Goal: Contribute content

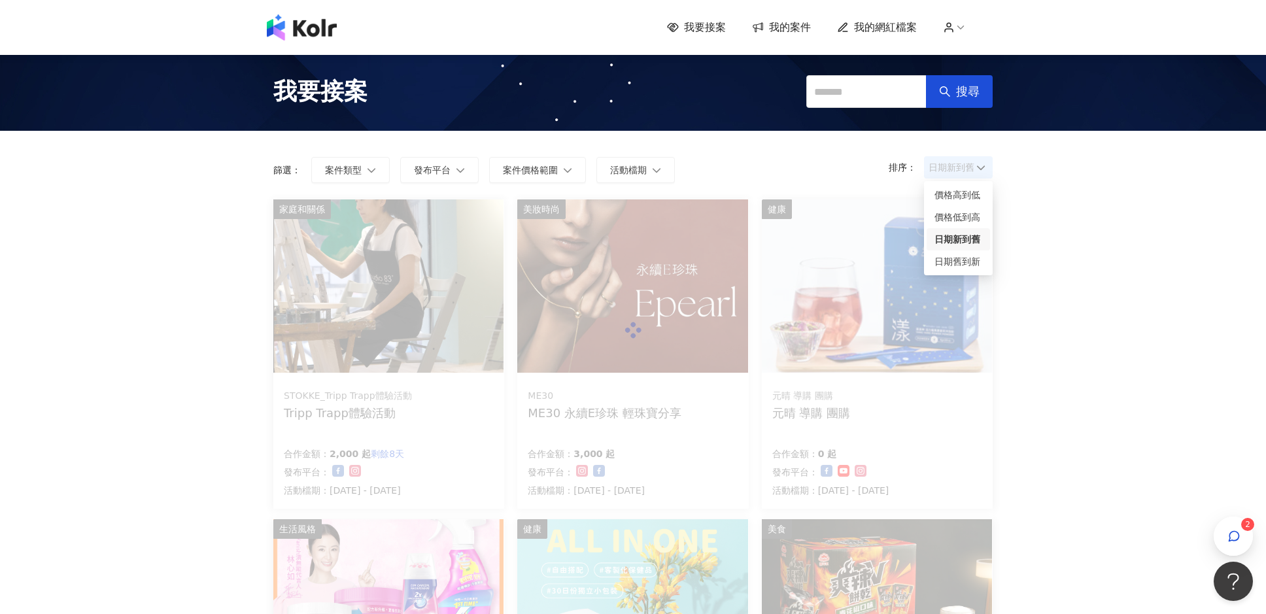
click at [964, 167] on span "日期新到舊" at bounding box center [957, 168] width 59 height 20
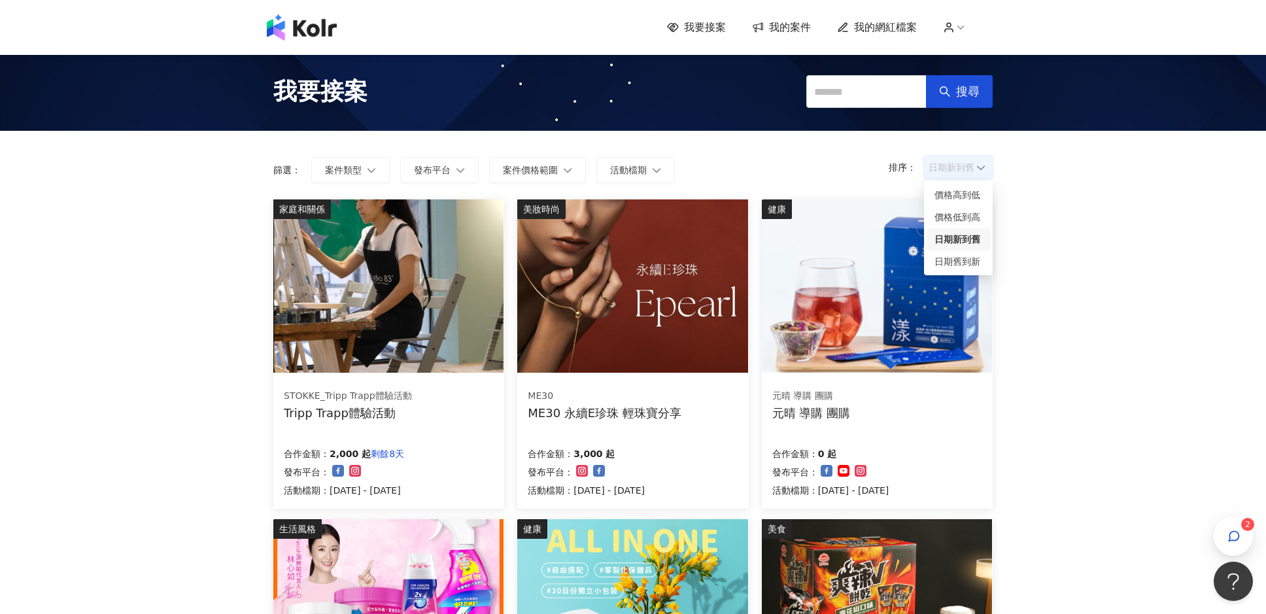
click at [963, 239] on div "日期新到舊" at bounding box center [958, 239] width 48 height 14
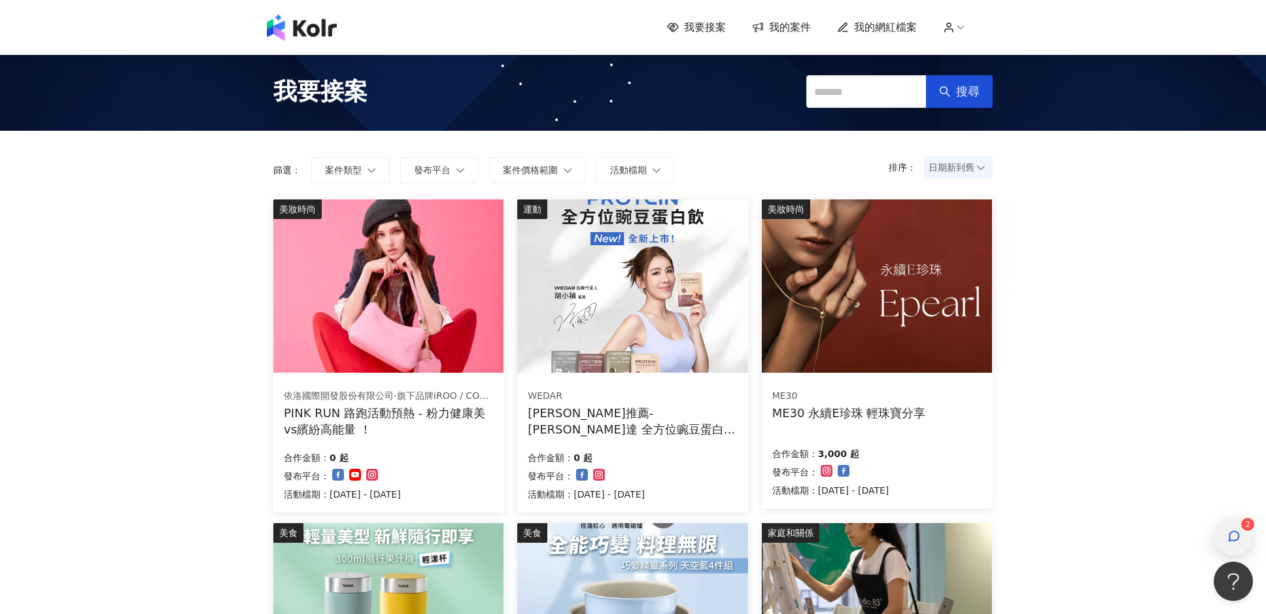
click at [1236, 526] on div "button" at bounding box center [1233, 536] width 17 height 29
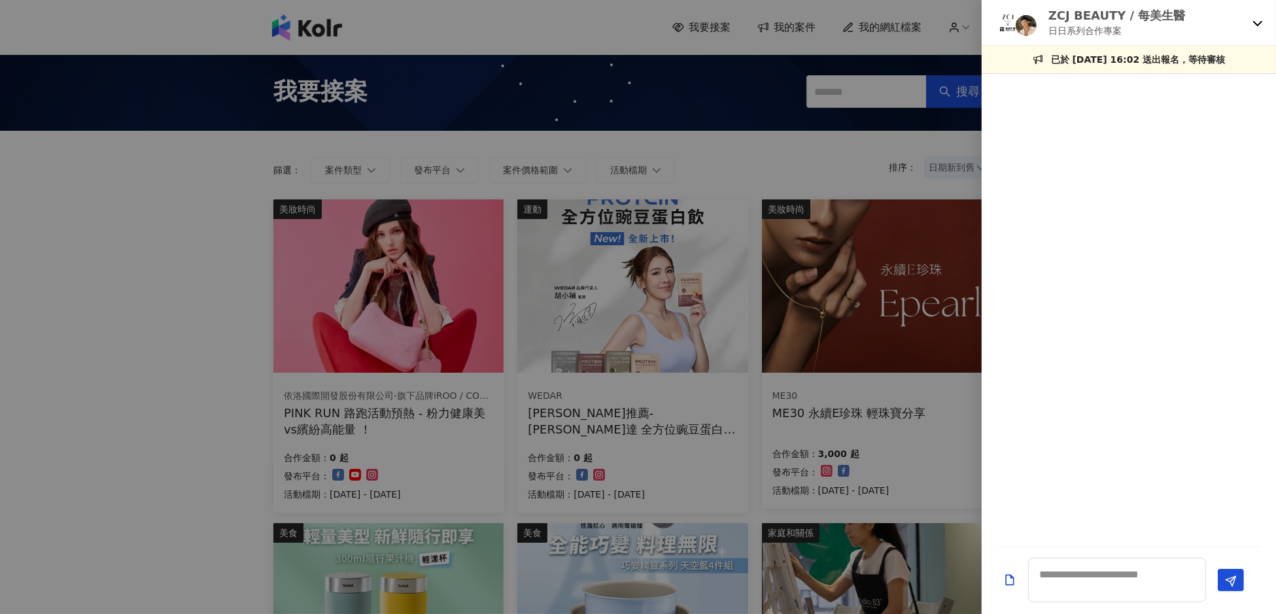
click at [1255, 21] on icon at bounding box center [1257, 23] width 10 height 10
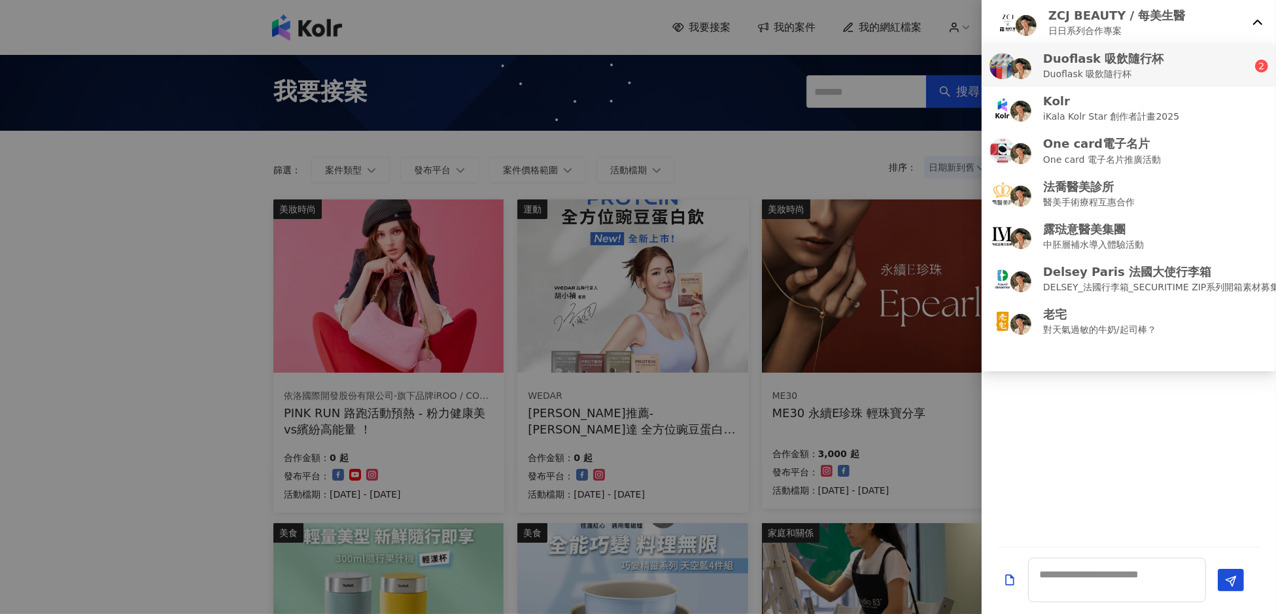
click at [1169, 69] on div "Duoflask 吸飲隨行杯 Duoflask 吸飲隨行杯" at bounding box center [1121, 65] width 265 height 31
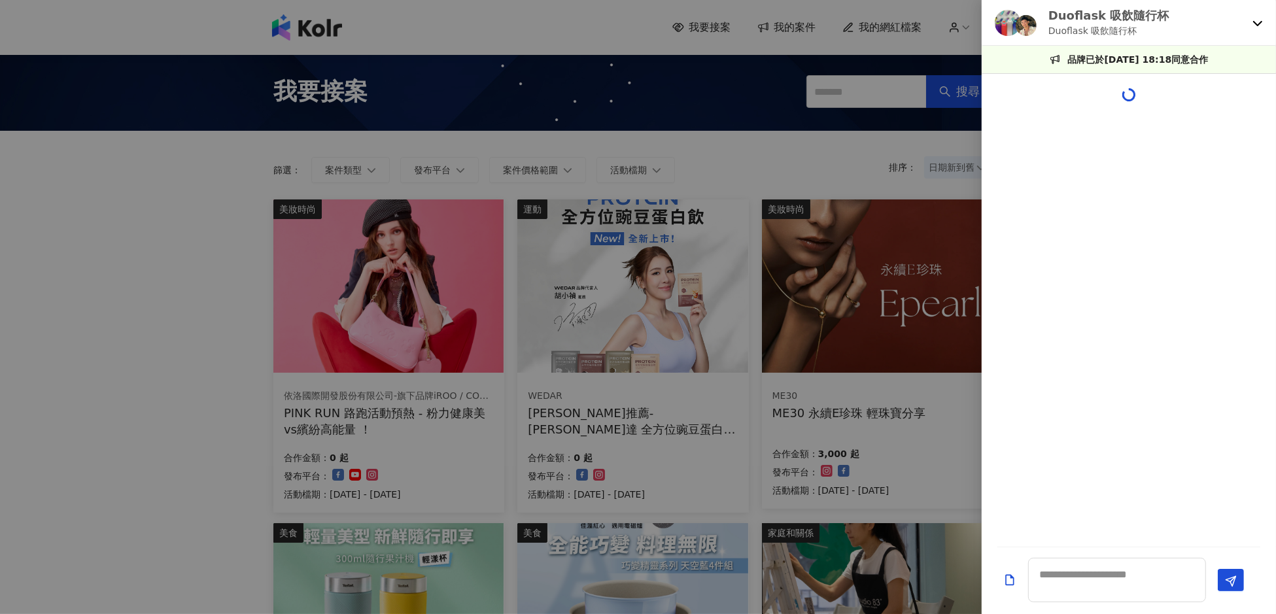
scroll to position [61, 0]
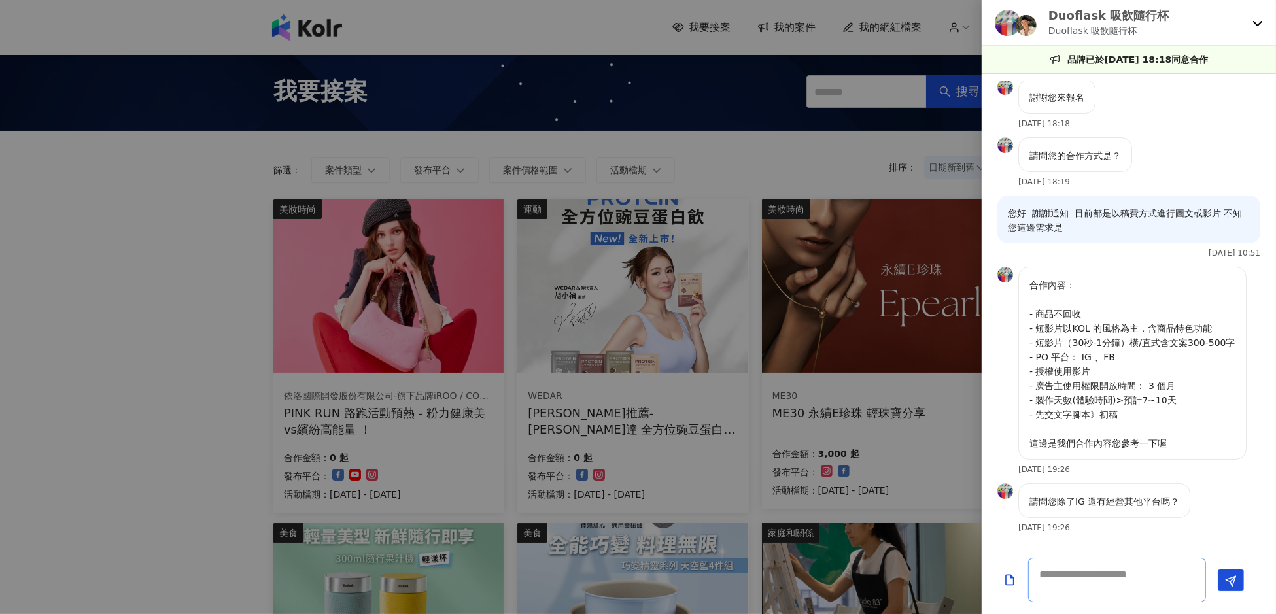
click at [1094, 577] on textarea at bounding box center [1117, 580] width 178 height 44
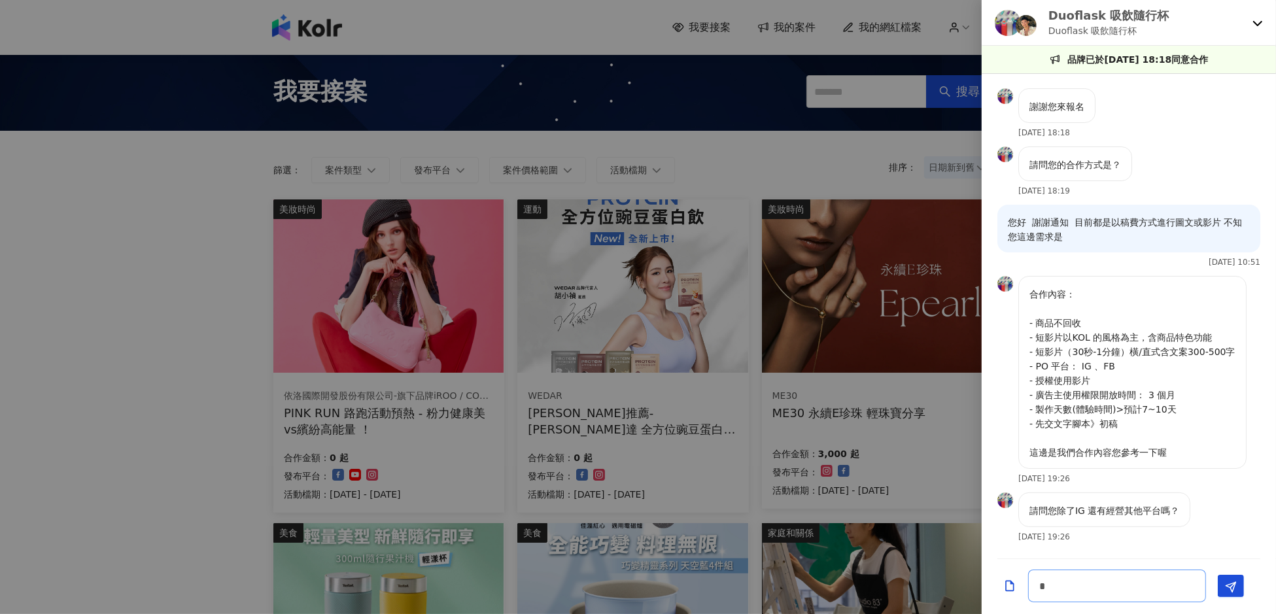
scroll to position [50, 0]
type textarea "*******"
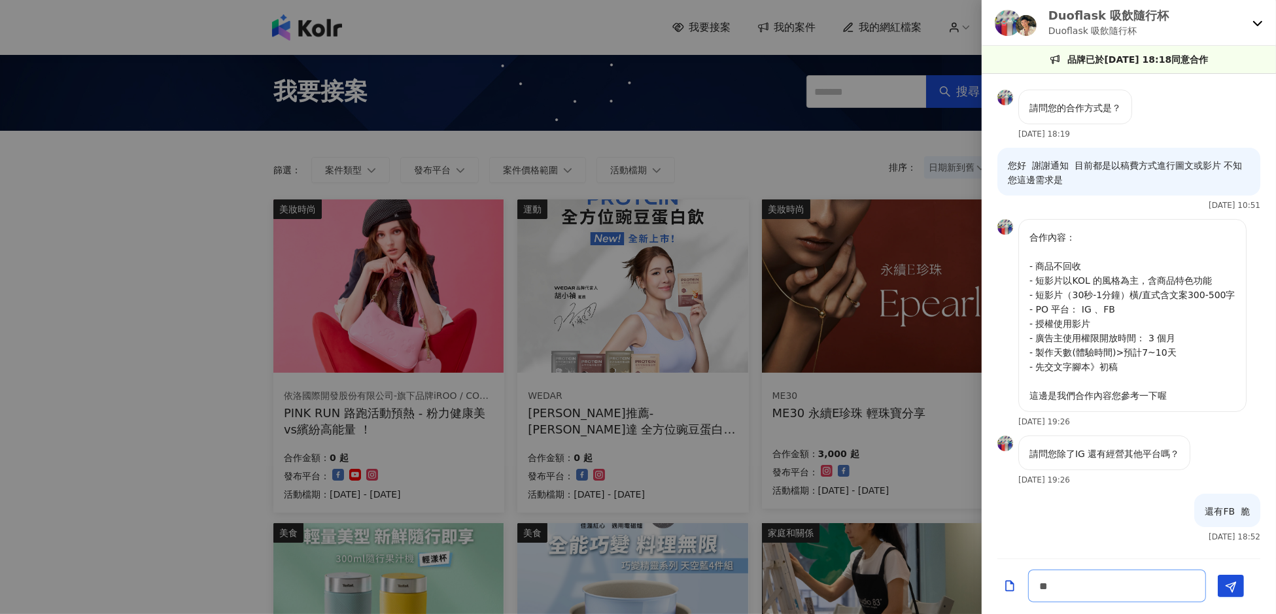
scroll to position [107, 0]
type textarea "**********"
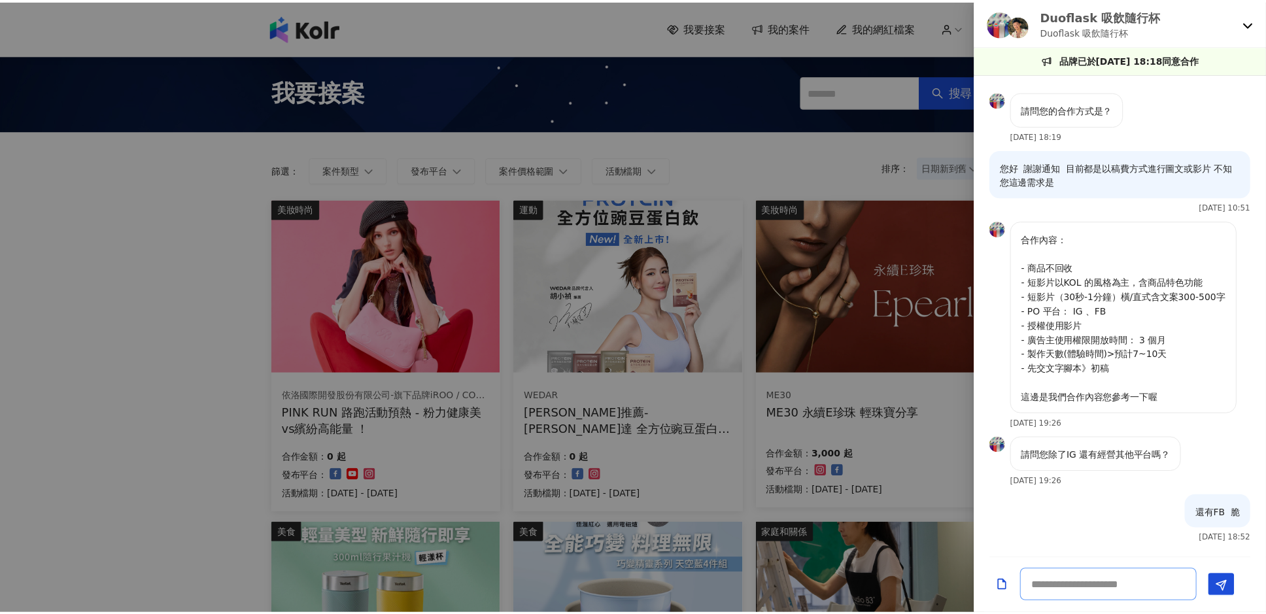
scroll to position [175, 0]
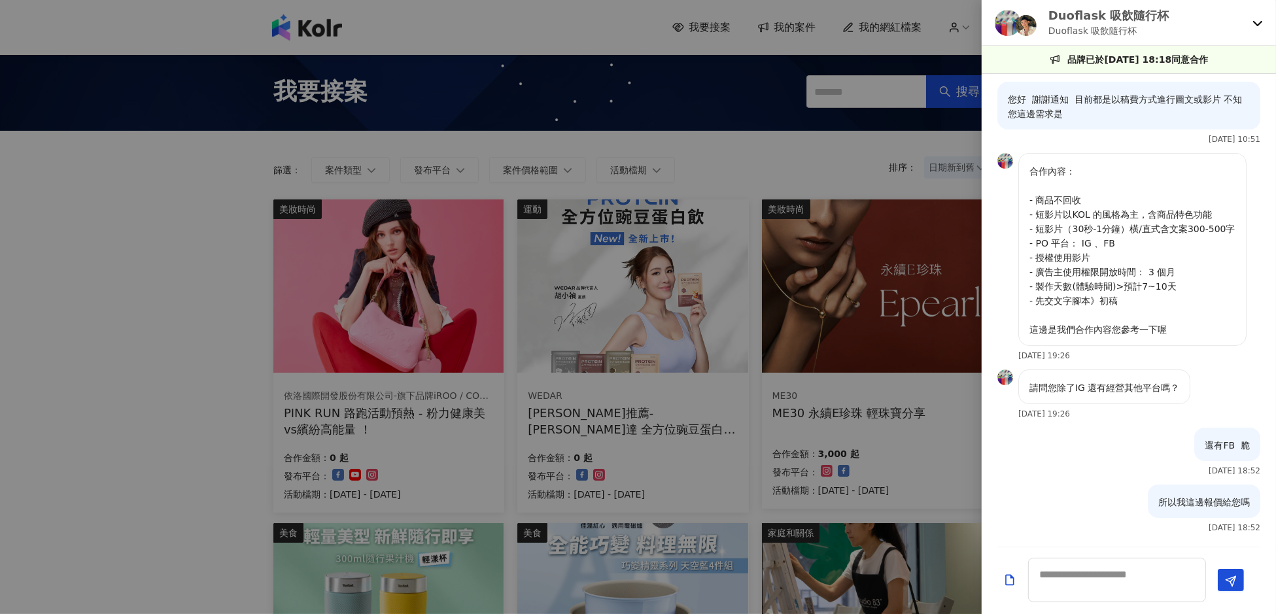
click at [162, 401] on div at bounding box center [638, 307] width 1276 height 614
